Goal: Task Accomplishment & Management: Use online tool/utility

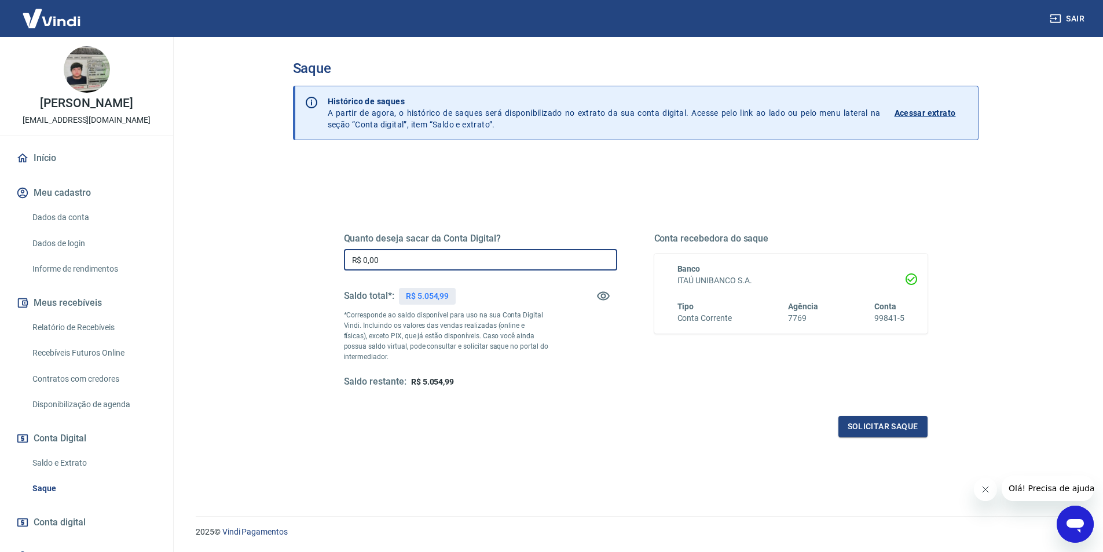
drag, startPoint x: 403, startPoint y: 263, endPoint x: 297, endPoint y: 259, distance: 105.5
click at [297, 259] on div "Quanto deseja sacar da Conta Digital? R$ 0,00 ​ Saldo total*: R$ 5.054,99 *Corr…" at bounding box center [636, 373] width 686 height 428
type input "R$ 5.054,99"
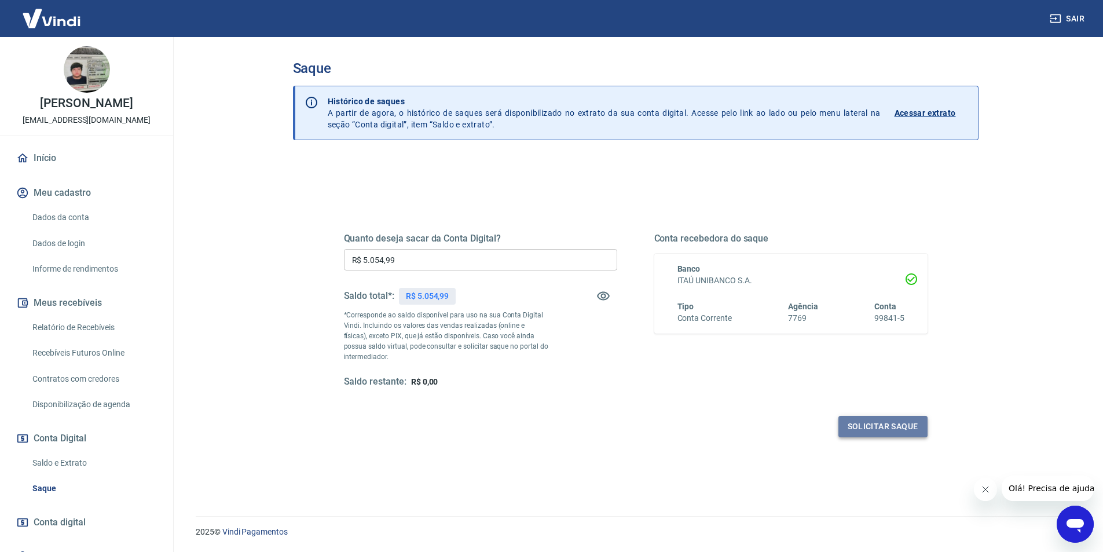
click at [875, 422] on button "Solicitar saque" at bounding box center [883, 426] width 89 height 21
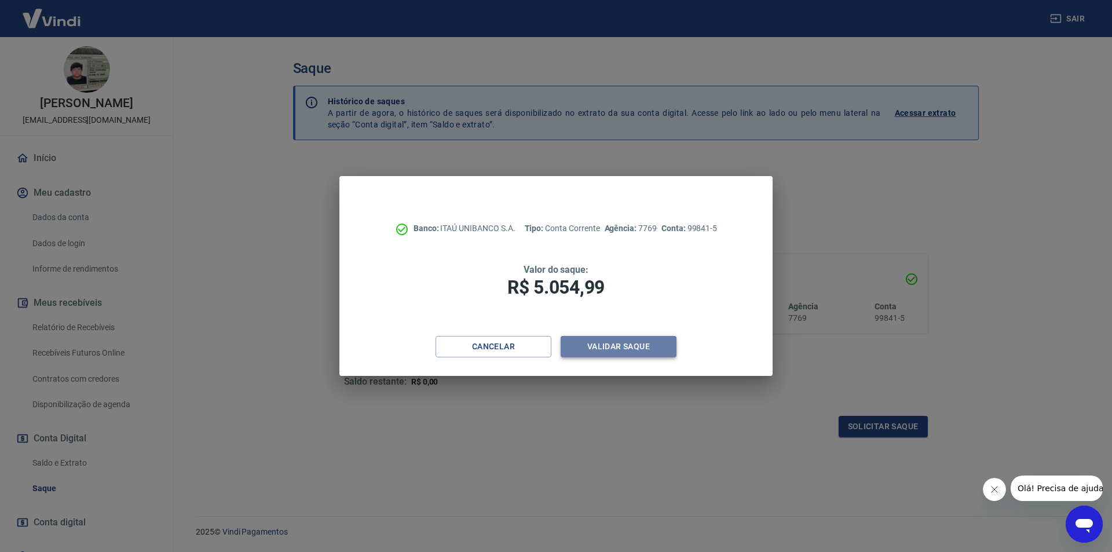
click at [633, 352] on button "Validar saque" at bounding box center [619, 346] width 116 height 21
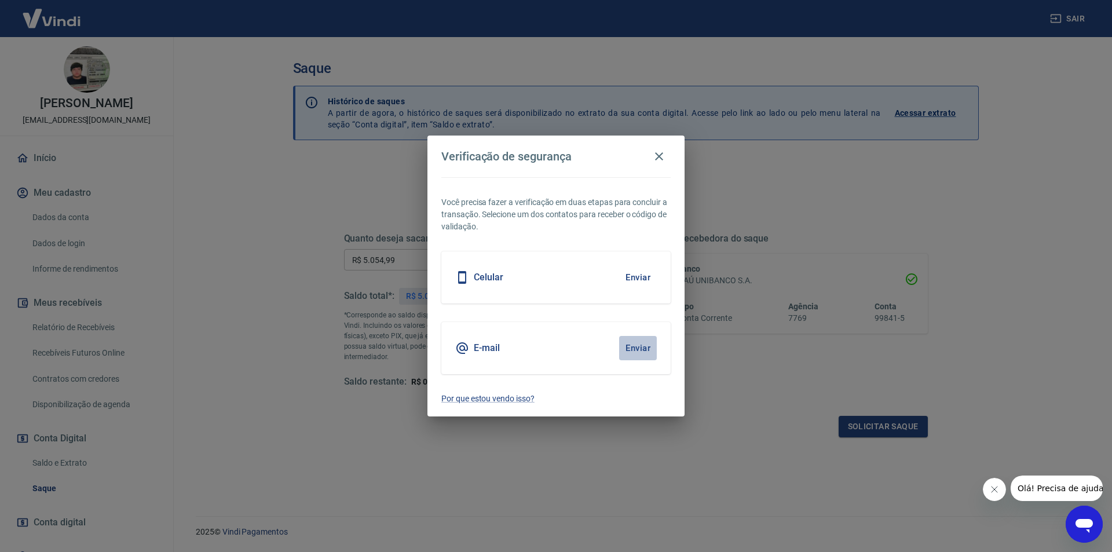
click at [637, 345] on button "Enviar" at bounding box center [638, 348] width 38 height 24
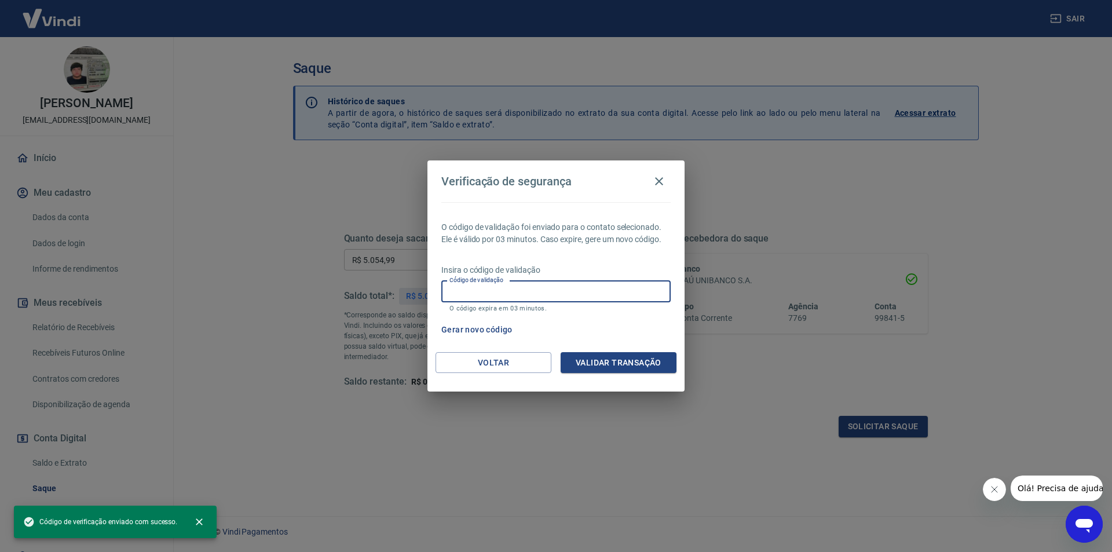
click at [516, 294] on input "Código de validação" at bounding box center [555, 291] width 229 height 21
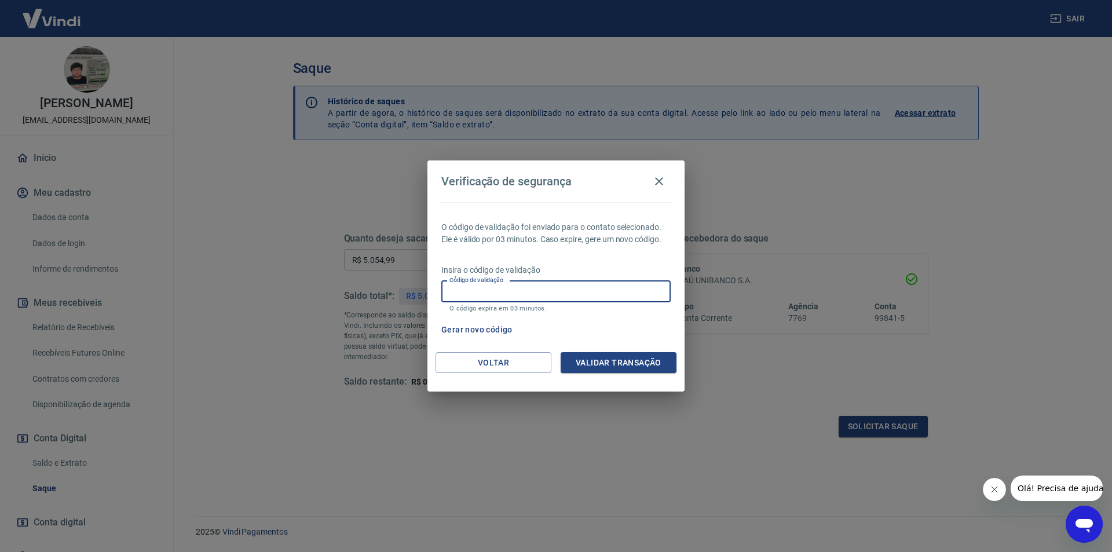
paste input "836014"
type input "836014"
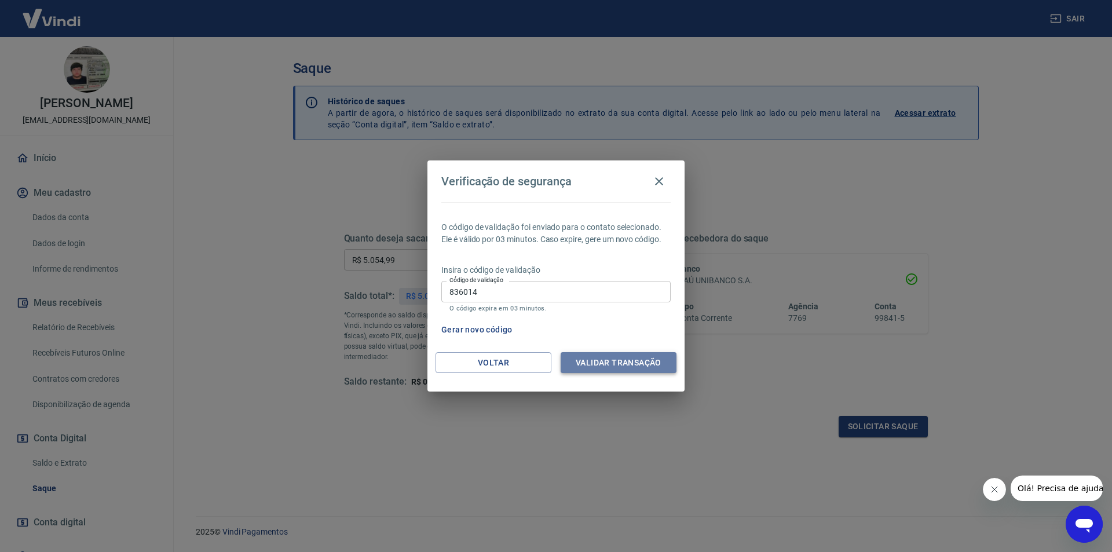
click at [583, 368] on button "Validar transação" at bounding box center [619, 362] width 116 height 21
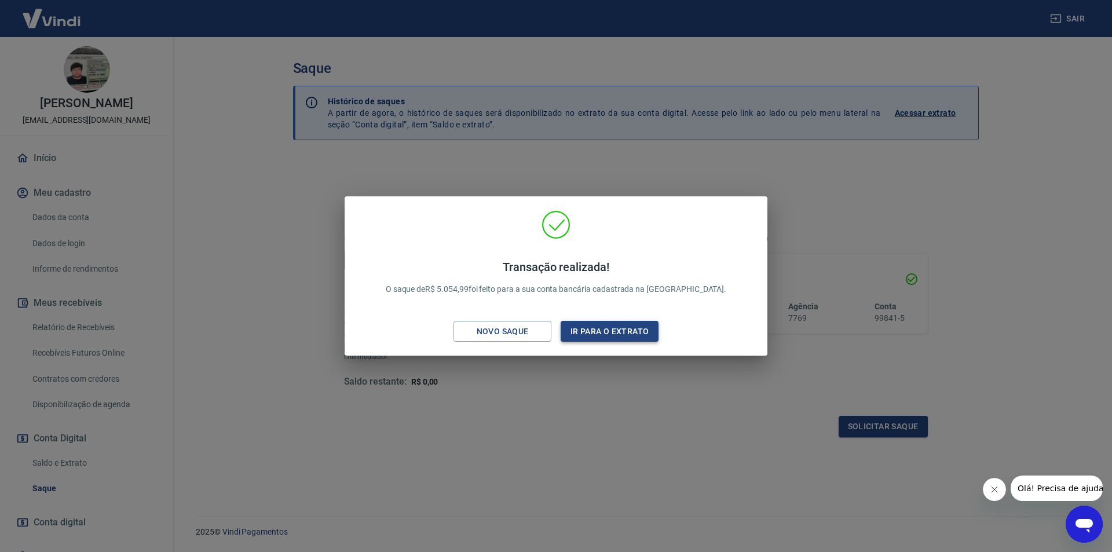
click at [620, 325] on button "Ir para o extrato" at bounding box center [610, 331] width 98 height 21
